Goal: Transaction & Acquisition: Book appointment/travel/reservation

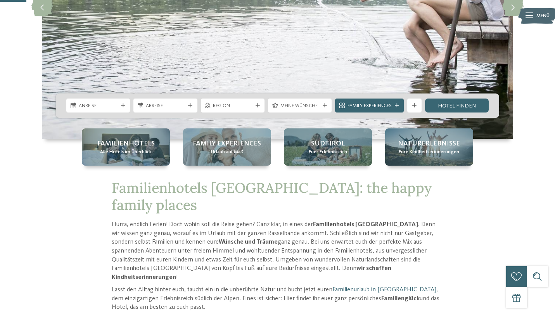
scroll to position [146, 0]
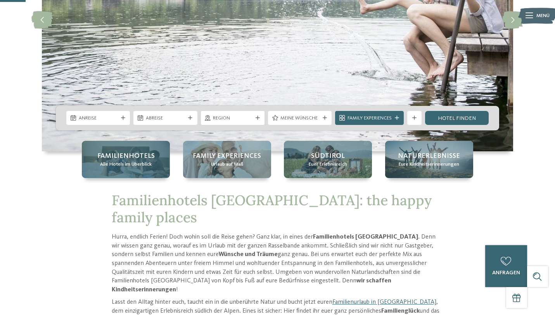
click at [143, 154] on span "Familienhotels" at bounding box center [125, 156] width 57 height 10
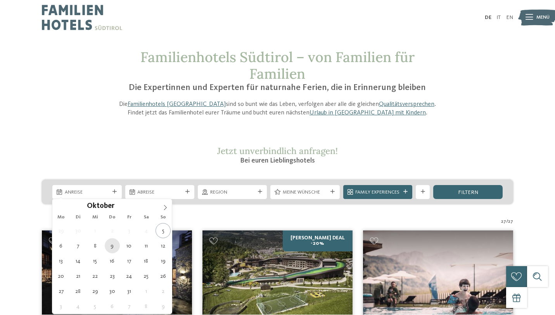
type div "[DATE]"
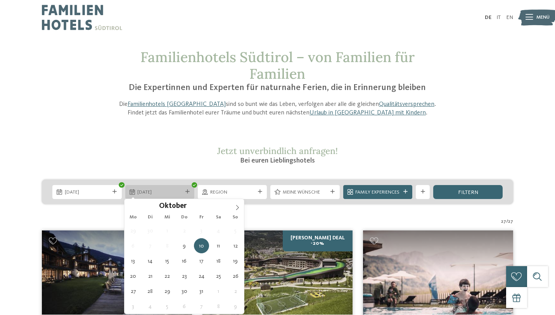
click at [184, 193] on div at bounding box center [187, 192] width 7 height 4
type div "12.10.2025"
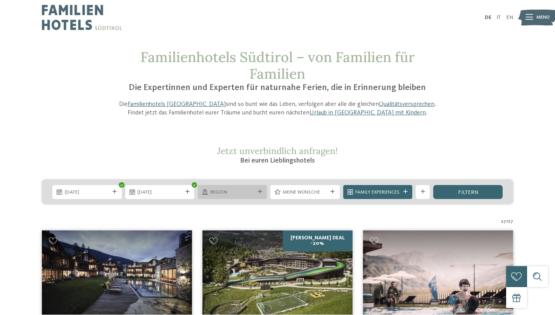
click at [258, 193] on icon at bounding box center [260, 192] width 4 height 4
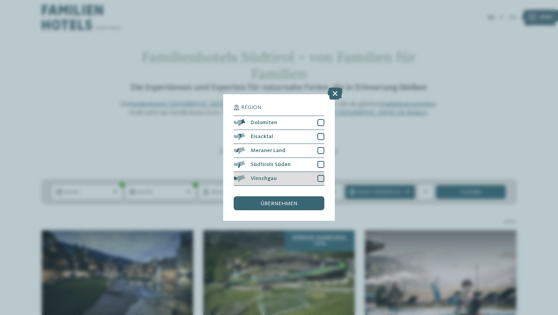
click at [320, 175] on div at bounding box center [320, 178] width 7 height 7
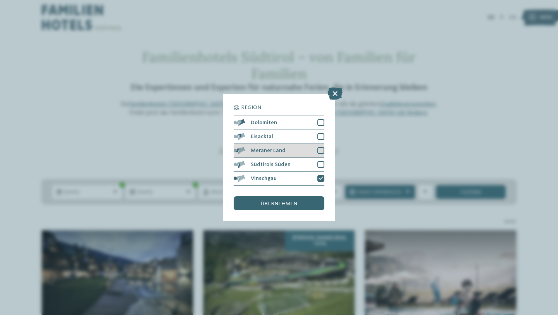
click at [319, 147] on div at bounding box center [320, 150] width 7 height 7
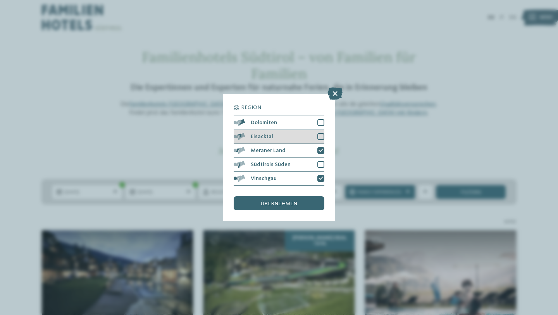
click at [322, 133] on div at bounding box center [320, 136] width 7 height 7
click at [307, 196] on div "übernehmen" at bounding box center [279, 203] width 91 height 14
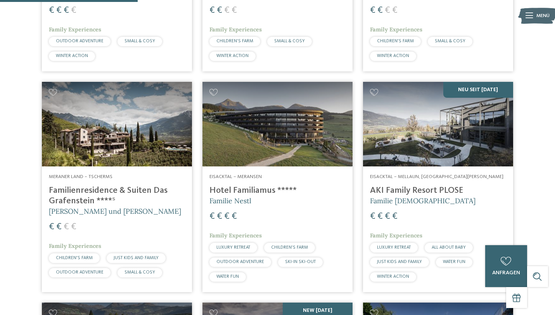
scroll to position [401, 0]
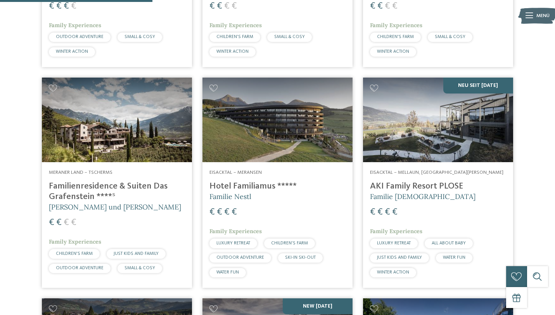
click at [253, 185] on h4 "Hotel Familiamus *****" at bounding box center [277, 186] width 136 height 10
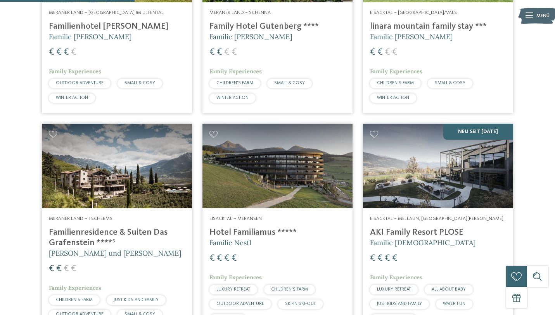
scroll to position [354, 0]
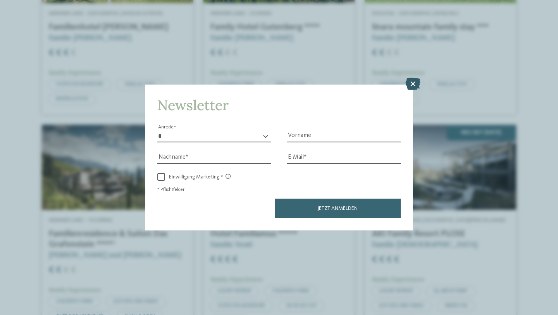
click at [410, 78] on icon at bounding box center [412, 84] width 15 height 12
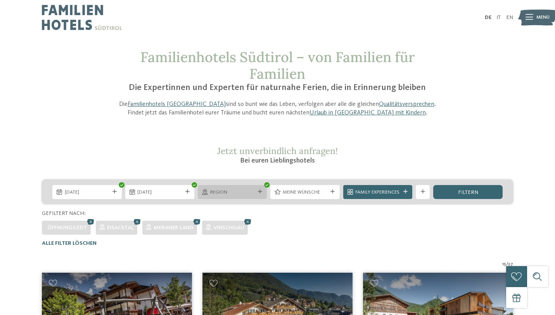
scroll to position [0, 0]
